Goal: Use online tool/utility: Use online tool/utility

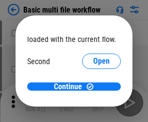
click at [93, 87] on span "Open" at bounding box center [101, 91] width 16 height 8
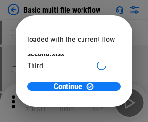
scroll to position [28, 0]
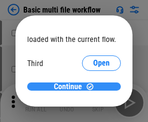
click at [70, 87] on span "Continue" at bounding box center [68, 87] width 28 height 8
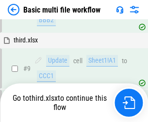
scroll to position [405, 0]
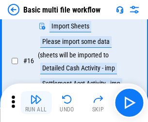
click at [36, 103] on img "button" at bounding box center [36, 100] width 12 height 12
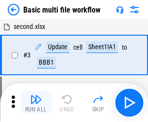
click at [36, 103] on img "button" at bounding box center [36, 100] width 12 height 12
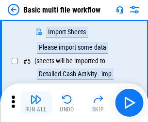
click at [36, 103] on img "button" at bounding box center [36, 100] width 12 height 12
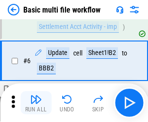
click at [36, 103] on img "button" at bounding box center [36, 100] width 12 height 12
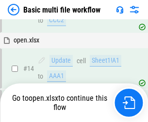
scroll to position [576, 0]
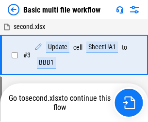
scroll to position [166, 0]
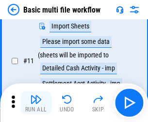
click at [36, 103] on img "button" at bounding box center [36, 100] width 12 height 12
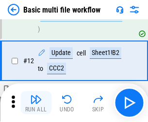
click at [36, 103] on img "button" at bounding box center [36, 100] width 12 height 12
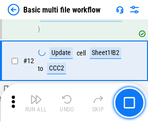
scroll to position [454, 0]
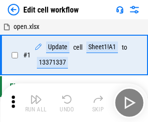
click at [36, 103] on img "button" at bounding box center [36, 100] width 12 height 12
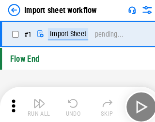
click at [36, 103] on img "button" at bounding box center [38, 100] width 12 height 12
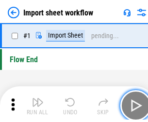
scroll to position [3, 0]
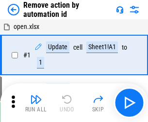
scroll to position [36, 0]
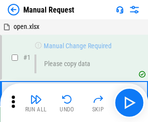
scroll to position [33, 0]
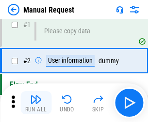
click at [36, 103] on img "button" at bounding box center [36, 100] width 12 height 12
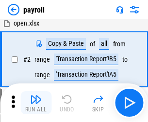
click at [36, 103] on img "button" at bounding box center [36, 100] width 12 height 12
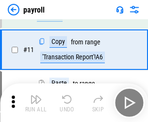
scroll to position [70, 0]
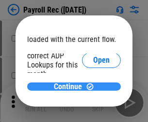
click at [70, 87] on span "Continue" at bounding box center [68, 87] width 28 height 8
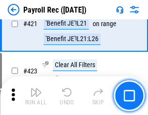
scroll to position [4592, 0]
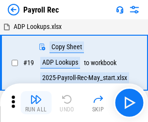
click at [36, 103] on img "button" at bounding box center [36, 100] width 12 height 12
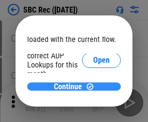
click at [70, 87] on span "Continue" at bounding box center [68, 87] width 28 height 8
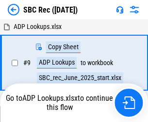
scroll to position [2, 0]
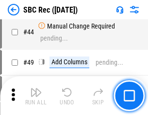
click at [36, 96] on img "button" at bounding box center [36, 93] width 12 height 12
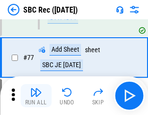
click at [36, 96] on img "button" at bounding box center [36, 93] width 12 height 12
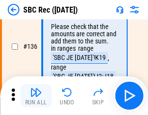
click at [36, 96] on img "button" at bounding box center [36, 93] width 12 height 12
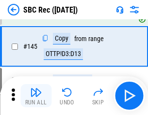
click at [36, 96] on img "button" at bounding box center [36, 93] width 12 height 12
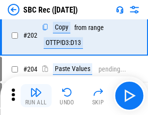
click at [36, 96] on img "button" at bounding box center [36, 93] width 12 height 12
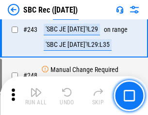
scroll to position [3110, 0]
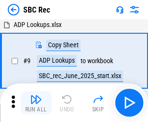
click at [36, 103] on img "button" at bounding box center [36, 100] width 12 height 12
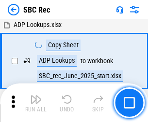
scroll to position [63, 0]
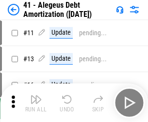
click at [36, 103] on img "button" at bounding box center [36, 100] width 12 height 12
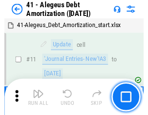
scroll to position [120, 0]
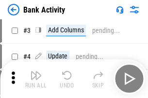
click at [36, 79] on img "button" at bounding box center [36, 76] width 12 height 12
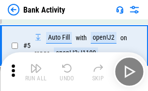
scroll to position [51, 0]
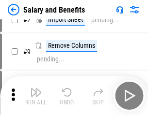
click at [36, 96] on img "button" at bounding box center [36, 93] width 12 height 12
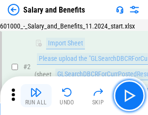
scroll to position [70, 0]
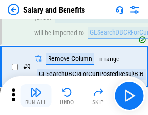
click at [36, 96] on img "button" at bounding box center [36, 93] width 12 height 12
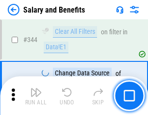
scroll to position [4533, 0]
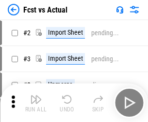
click at [36, 96] on img "button" at bounding box center [36, 100] width 12 height 12
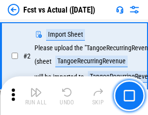
scroll to position [91, 0]
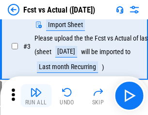
click at [36, 96] on img "button" at bounding box center [36, 93] width 12 height 12
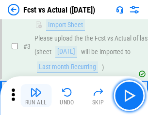
scroll to position [145, 0]
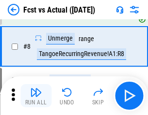
click at [36, 96] on img "button" at bounding box center [36, 93] width 12 height 12
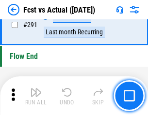
scroll to position [4581, 0]
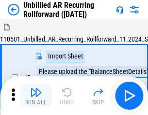
click at [36, 96] on img "button" at bounding box center [36, 93] width 12 height 12
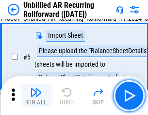
scroll to position [91, 0]
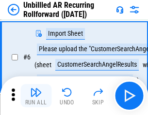
click at [36, 96] on img "button" at bounding box center [36, 93] width 12 height 12
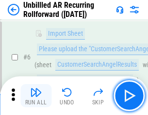
scroll to position [156, 0]
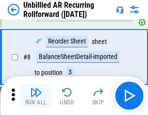
click at [36, 96] on img "button" at bounding box center [36, 93] width 12 height 12
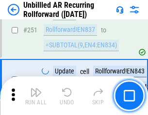
scroll to position [3288, 0]
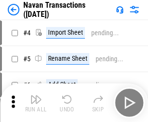
click at [36, 96] on img "button" at bounding box center [36, 100] width 12 height 12
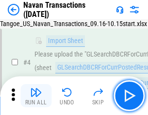
scroll to position [83, 0]
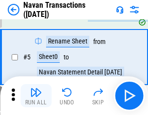
click at [36, 96] on img "button" at bounding box center [36, 93] width 12 height 12
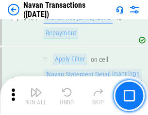
scroll to position [3138, 0]
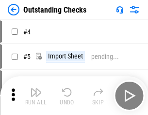
click at [36, 96] on img "button" at bounding box center [36, 93] width 12 height 12
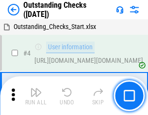
scroll to position [101, 0]
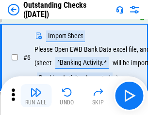
click at [36, 96] on img "button" at bounding box center [36, 93] width 12 height 12
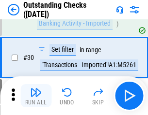
click at [36, 96] on img "button" at bounding box center [36, 93] width 12 height 12
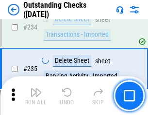
scroll to position [2940, 0]
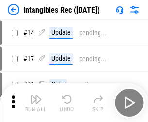
click at [36, 103] on img "button" at bounding box center [36, 100] width 12 height 12
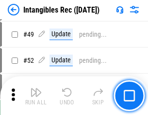
scroll to position [377, 0]
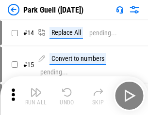
click at [36, 96] on img "button" at bounding box center [36, 93] width 12 height 12
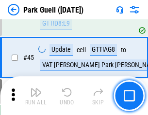
scroll to position [1211, 0]
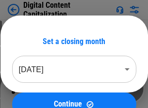
click at [36, 81] on img "button" at bounding box center [36, 85] width 12 height 12
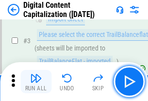
scroll to position [91, 0]
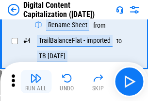
click at [36, 81] on img "button" at bounding box center [36, 78] width 12 height 12
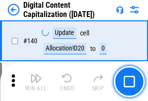
scroll to position [1027, 0]
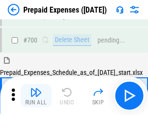
click at [36, 96] on img "button" at bounding box center [36, 93] width 12 height 12
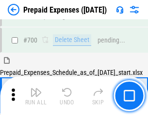
scroll to position [2662, 0]
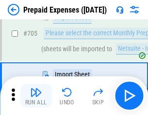
click at [36, 96] on img "button" at bounding box center [36, 93] width 12 height 12
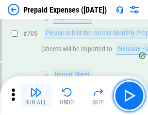
scroll to position [2711, 0]
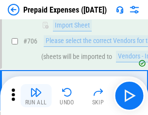
click at [36, 96] on img "button" at bounding box center [36, 93] width 12 height 12
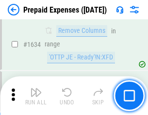
scroll to position [9425, 0]
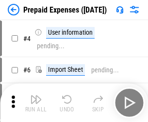
click at [36, 103] on img "button" at bounding box center [36, 100] width 12 height 12
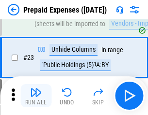
click at [36, 96] on img "button" at bounding box center [36, 93] width 12 height 12
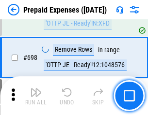
scroll to position [3371, 0]
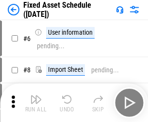
click at [36, 103] on img "button" at bounding box center [36, 100] width 12 height 12
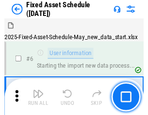
scroll to position [102, 0]
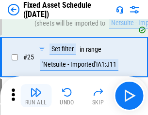
click at [36, 96] on img "button" at bounding box center [36, 93] width 12 height 12
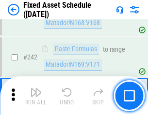
scroll to position [2999, 0]
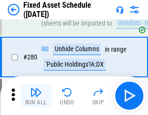
click at [36, 96] on img "button" at bounding box center [36, 93] width 12 height 12
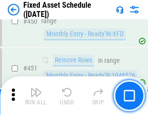
scroll to position [4327, 0]
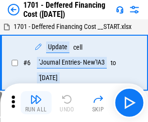
click at [36, 103] on img "button" at bounding box center [36, 100] width 12 height 12
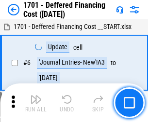
scroll to position [116, 0]
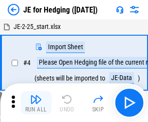
click at [36, 96] on img "button" at bounding box center [36, 100] width 12 height 12
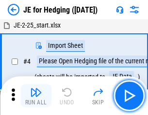
scroll to position [55, 0]
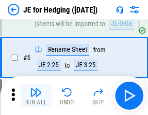
click at [36, 96] on img "button" at bounding box center [36, 93] width 12 height 12
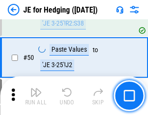
scroll to position [627, 0]
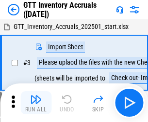
click at [36, 96] on img "button" at bounding box center [36, 100] width 12 height 12
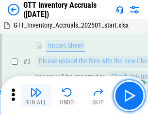
scroll to position [62, 0]
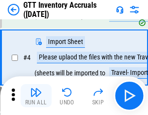
click at [36, 96] on img "button" at bounding box center [36, 93] width 12 height 12
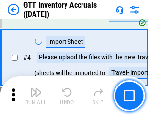
scroll to position [112, 0]
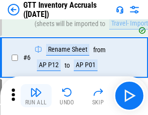
click at [36, 96] on img "button" at bounding box center [36, 93] width 12 height 12
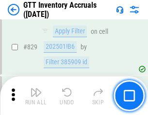
scroll to position [7348, 0]
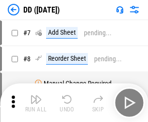
click at [36, 103] on img "button" at bounding box center [36, 100] width 12 height 12
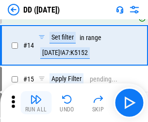
click at [36, 103] on img "button" at bounding box center [36, 100] width 12 height 12
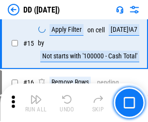
scroll to position [249, 0]
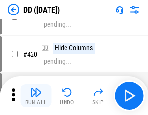
click at [36, 96] on img "button" at bounding box center [36, 93] width 12 height 12
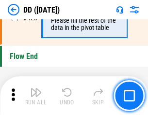
scroll to position [4633, 0]
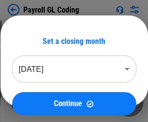
click at [36, 103] on img "button" at bounding box center [36, 100] width 12 height 12
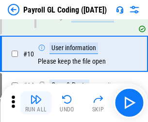
click at [36, 103] on img "button" at bounding box center [36, 100] width 12 height 12
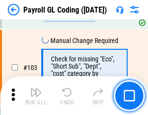
scroll to position [2271, 0]
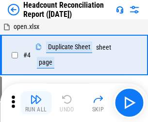
click at [36, 103] on img "button" at bounding box center [36, 100] width 12 height 12
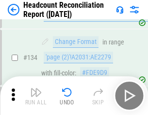
scroll to position [1164, 0]
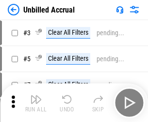
click at [36, 103] on img "button" at bounding box center [36, 100] width 12 height 12
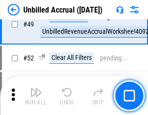
scroll to position [878, 0]
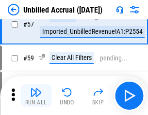
click at [36, 96] on img "button" at bounding box center [36, 93] width 12 height 12
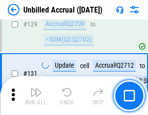
scroll to position [2883, 0]
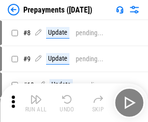
click at [36, 103] on img "button" at bounding box center [36, 100] width 12 height 12
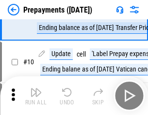
scroll to position [61, 0]
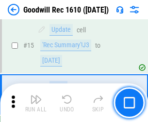
scroll to position [166, 0]
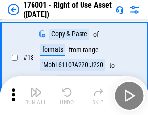
scroll to position [62, 0]
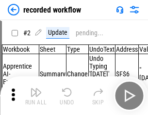
click at [36, 96] on img "button" at bounding box center [36, 93] width 12 height 12
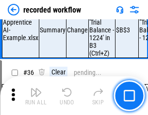
scroll to position [3026, 0]
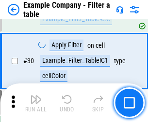
scroll to position [886, 0]
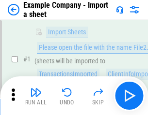
scroll to position [81, 0]
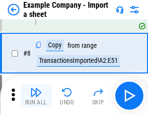
click at [36, 96] on img "button" at bounding box center [36, 93] width 12 height 12
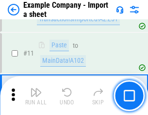
scroll to position [214, 0]
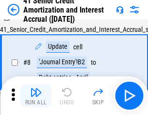
click at [36, 96] on img "button" at bounding box center [36, 93] width 12 height 12
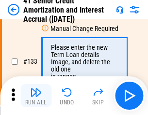
click at [36, 96] on img "button" at bounding box center [36, 93] width 12 height 12
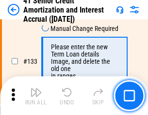
scroll to position [1012, 0]
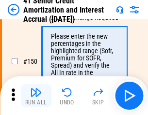
click at [36, 96] on img "button" at bounding box center [36, 93] width 12 height 12
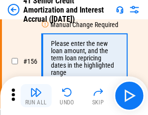
click at [36, 96] on img "button" at bounding box center [36, 93] width 12 height 12
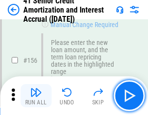
scroll to position [1180, 0]
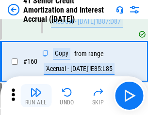
click at [36, 96] on img "button" at bounding box center [36, 93] width 12 height 12
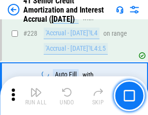
scroll to position [2168, 0]
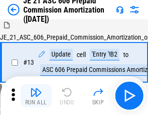
click at [36, 96] on img "button" at bounding box center [36, 93] width 12 height 12
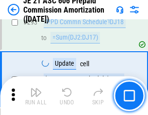
scroll to position [1781, 0]
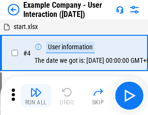
click at [36, 96] on img "button" at bounding box center [36, 93] width 12 height 12
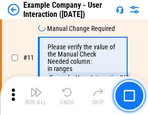
scroll to position [210, 0]
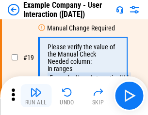
click at [36, 96] on img "button" at bounding box center [36, 93] width 12 height 12
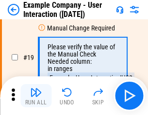
click at [36, 96] on img "button" at bounding box center [36, 93] width 12 height 12
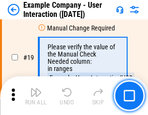
scroll to position [267, 0]
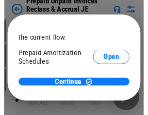
scroll to position [58, 0]
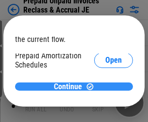
click at [70, 87] on span "Continue" at bounding box center [68, 87] width 28 height 8
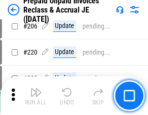
scroll to position [1255, 0]
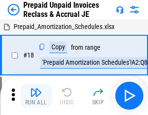
click at [36, 96] on img "button" at bounding box center [36, 93] width 12 height 12
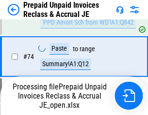
scroll to position [790, 0]
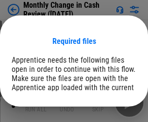
click at [108, 115] on span "Open" at bounding box center [116, 119] width 16 height 8
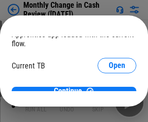
click at [108, 91] on span "Open" at bounding box center [116, 95] width 16 height 8
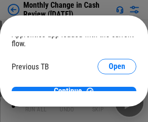
scroll to position [31, 0]
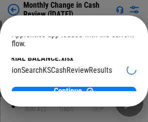
scroll to position [61, 39]
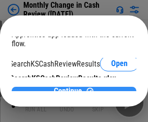
click at [70, 88] on span "Continue" at bounding box center [68, 92] width 28 height 8
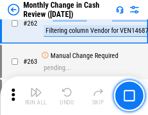
scroll to position [2506, 0]
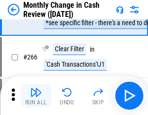
click at [36, 96] on img "button" at bounding box center [36, 93] width 12 height 12
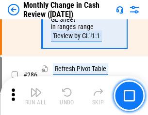
scroll to position [2955, 0]
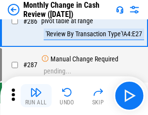
click at [36, 96] on img "button" at bounding box center [36, 93] width 12 height 12
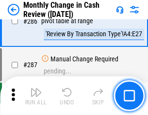
scroll to position [3027, 0]
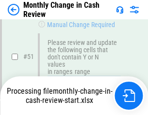
scroll to position [570, 0]
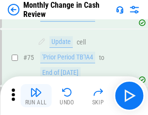
click at [36, 96] on img "button" at bounding box center [36, 93] width 12 height 12
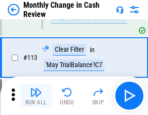
click at [36, 96] on img "button" at bounding box center [36, 93] width 12 height 12
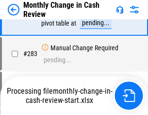
scroll to position [2943, 0]
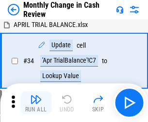
click at [36, 103] on img "button" at bounding box center [36, 100] width 12 height 12
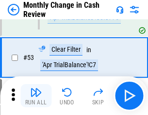
click at [36, 96] on img "button" at bounding box center [36, 93] width 12 height 12
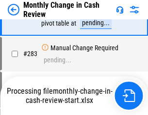
scroll to position [2943, 0]
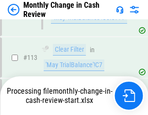
scroll to position [1297, 0]
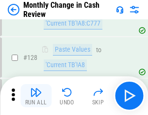
click at [36, 96] on img "button" at bounding box center [36, 93] width 12 height 12
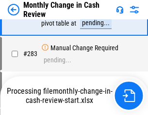
scroll to position [2943, 0]
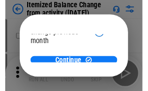
scroll to position [71, 0]
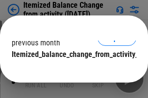
click at [70, 70] on span "Continue" at bounding box center [68, 74] width 28 height 8
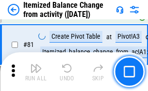
scroll to position [1110, 0]
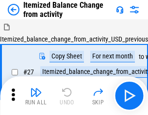
scroll to position [15, 0]
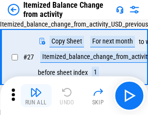
click at [36, 96] on img "button" at bounding box center [36, 93] width 12 height 12
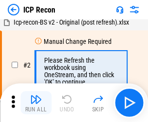
click at [36, 103] on img "button" at bounding box center [36, 100] width 12 height 12
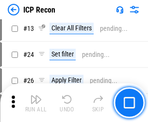
click at [36, 103] on img "button" at bounding box center [36, 100] width 12 height 12
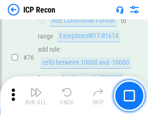
scroll to position [870, 0]
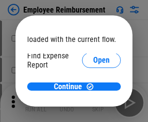
click at [93, 112] on span "Open" at bounding box center [101, 116] width 16 height 8
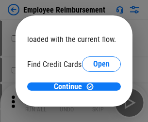
scroll to position [57, 0]
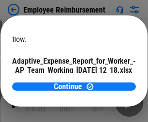
click at [108, 81] on span "Open" at bounding box center [116, 85] width 16 height 8
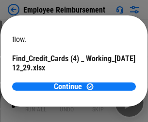
scroll to position [101, 0]
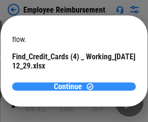
click at [70, 87] on span "Continue" at bounding box center [68, 87] width 28 height 8
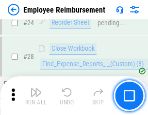
scroll to position [453, 0]
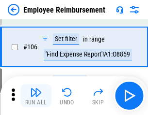
click at [36, 96] on img "button" at bounding box center [36, 93] width 12 height 12
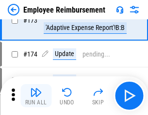
click at [36, 96] on img "button" at bounding box center [36, 93] width 12 height 12
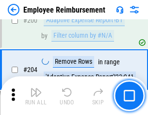
scroll to position [2449, 0]
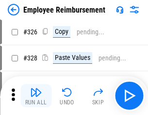
click at [36, 96] on img "button" at bounding box center [36, 93] width 12 height 12
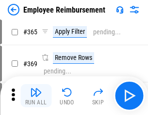
click at [36, 96] on img "button" at bounding box center [36, 93] width 12 height 12
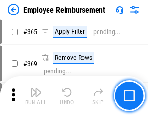
scroll to position [4990, 0]
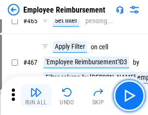
click at [36, 96] on img "button" at bounding box center [36, 93] width 12 height 12
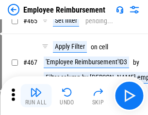
click at [36, 96] on img "button" at bounding box center [36, 93] width 12 height 12
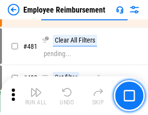
scroll to position [5978, 0]
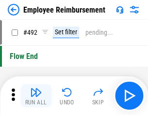
click at [36, 96] on img "button" at bounding box center [36, 93] width 12 height 12
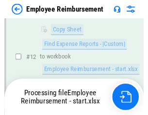
scroll to position [197, 0]
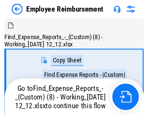
scroll to position [33, 0]
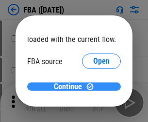
click at [70, 87] on span "Continue" at bounding box center [68, 87] width 28 height 8
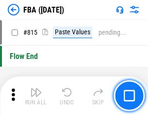
scroll to position [8666, 0]
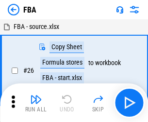
scroll to position [10, 0]
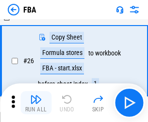
click at [36, 103] on img "button" at bounding box center [36, 100] width 12 height 12
